Goal: Navigation & Orientation: Find specific page/section

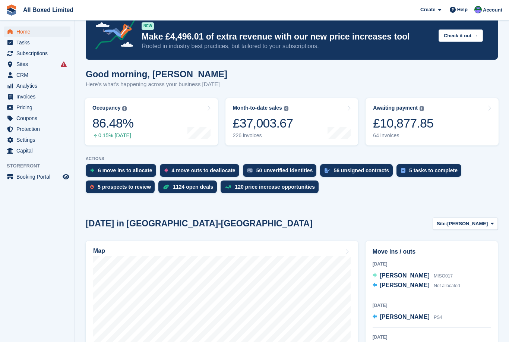
scroll to position [21, 0]
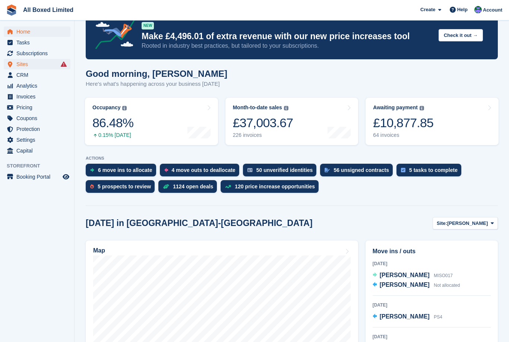
click at [25, 67] on span "Sites" at bounding box center [38, 64] width 45 height 10
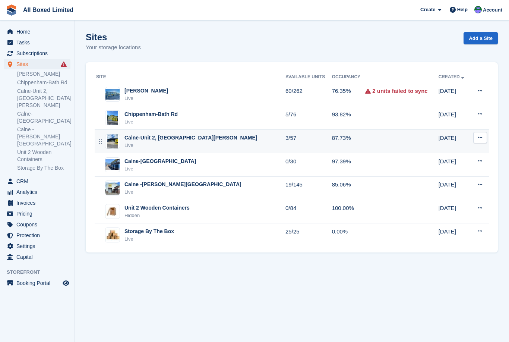
click at [144, 136] on div "Calne-Unit 2, [GEOGRAPHIC_DATA][PERSON_NAME]" at bounding box center [190, 138] width 133 height 8
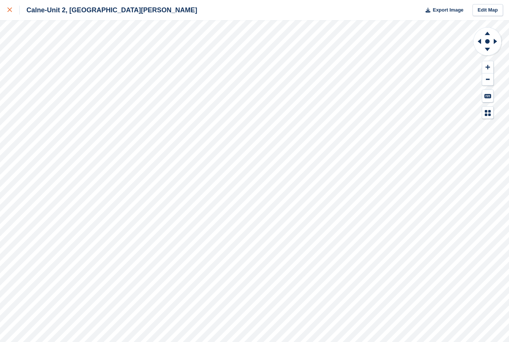
click at [9, 13] on div at bounding box center [13, 10] width 12 height 9
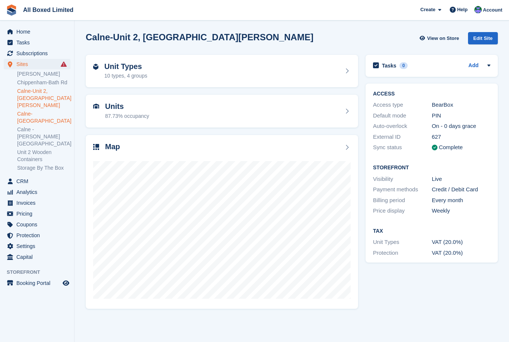
click at [30, 110] on link "Calne-[GEOGRAPHIC_DATA]" at bounding box center [43, 117] width 53 height 14
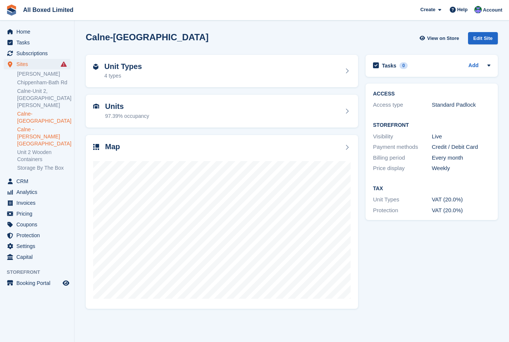
click at [33, 126] on link "Calne -[PERSON_NAME][GEOGRAPHIC_DATA]" at bounding box center [43, 136] width 53 height 21
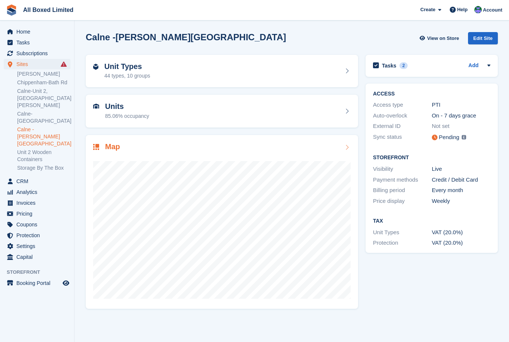
click at [335, 147] on div "Map" at bounding box center [221, 147] width 257 height 10
